Goal: Navigation & Orientation: Go to known website

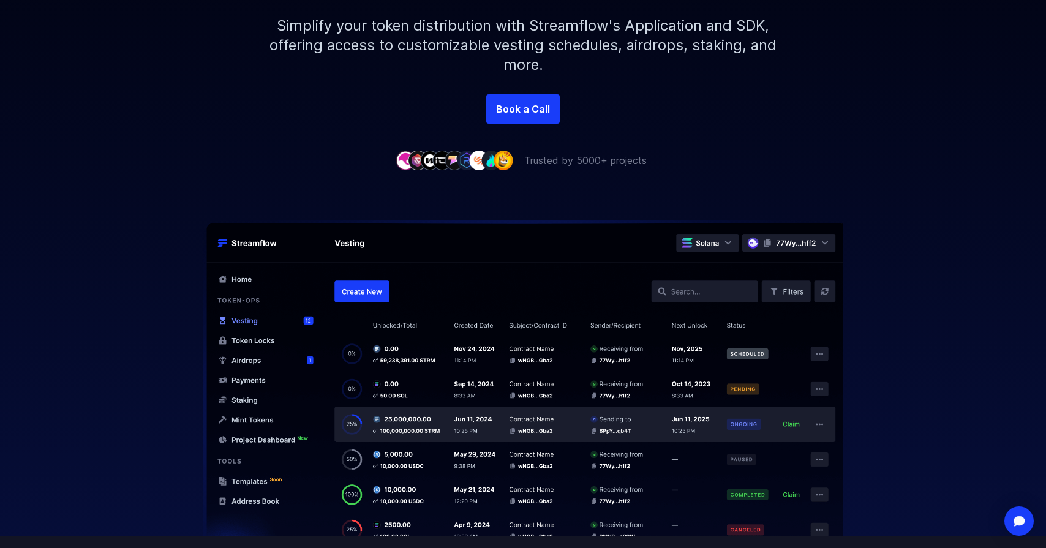
scroll to position [281, 0]
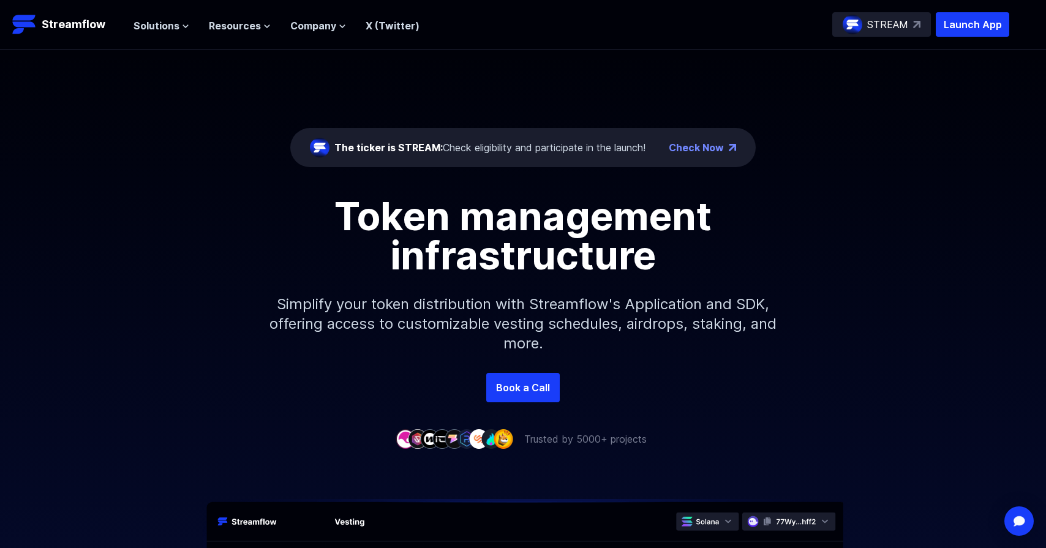
click at [202, 225] on div "Token management infrastructure" at bounding box center [523, 236] width 698 height 78
click at [167, 271] on div "Token management infrastructure Simplify your token distribution with Streamflo…" at bounding box center [523, 285] width 1046 height 176
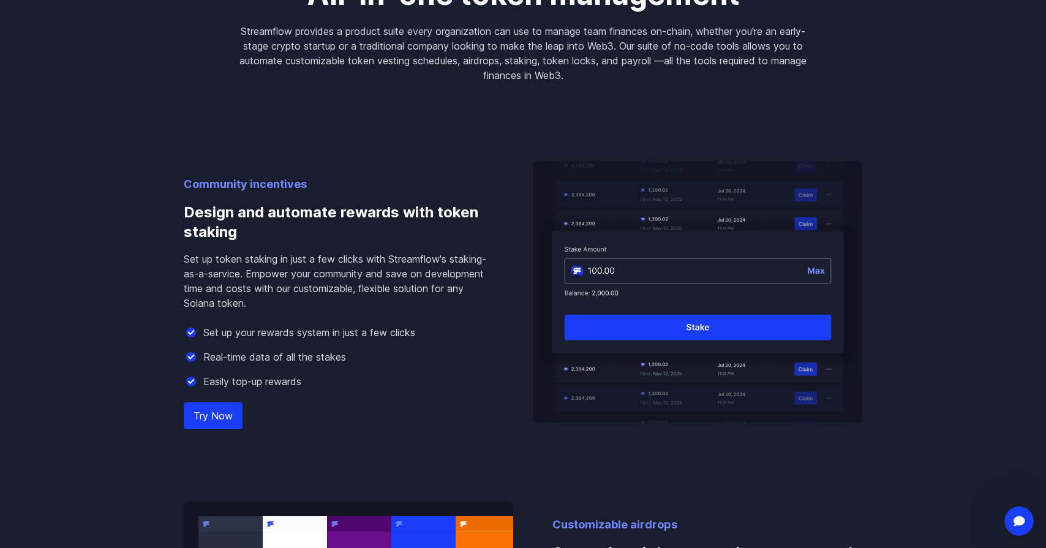
scroll to position [1045, 0]
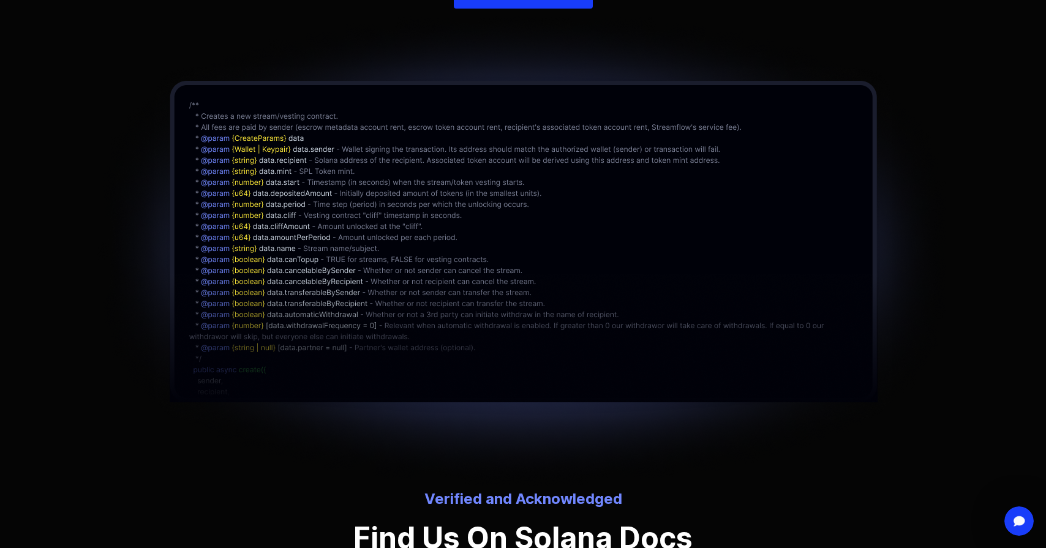
scroll to position [3002, 0]
